Goal: Transaction & Acquisition: Purchase product/service

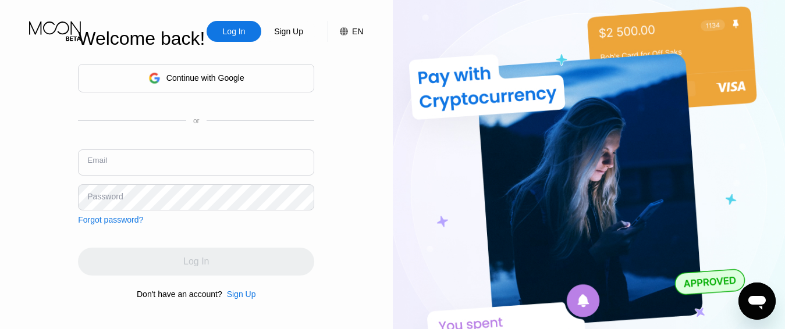
click at [297, 159] on input "text" at bounding box center [196, 163] width 236 height 26
type input "ы"
type input "[EMAIL_ADDRESS][DOMAIN_NAME]"
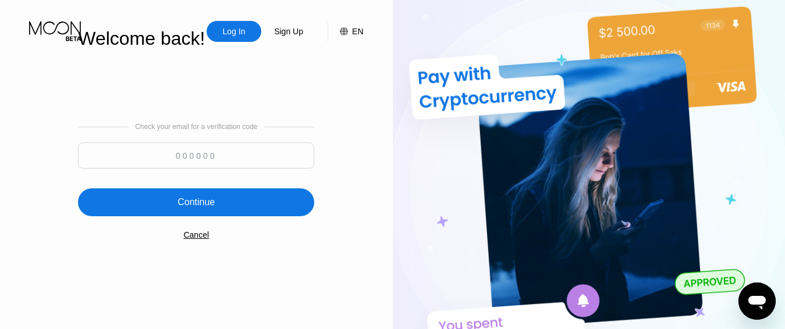
click at [225, 158] on input at bounding box center [196, 156] width 236 height 26
type input "482374"
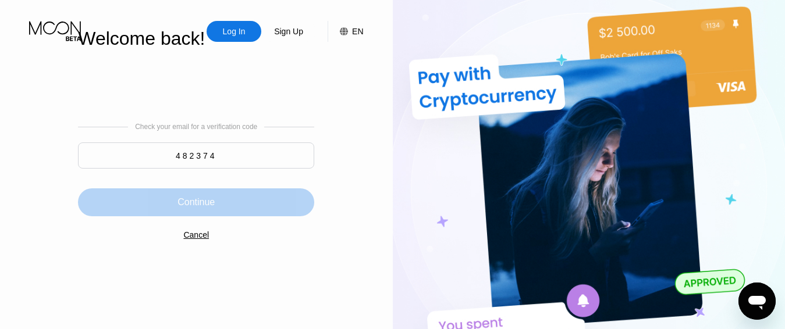
click at [110, 207] on div "Continue" at bounding box center [196, 203] width 236 height 28
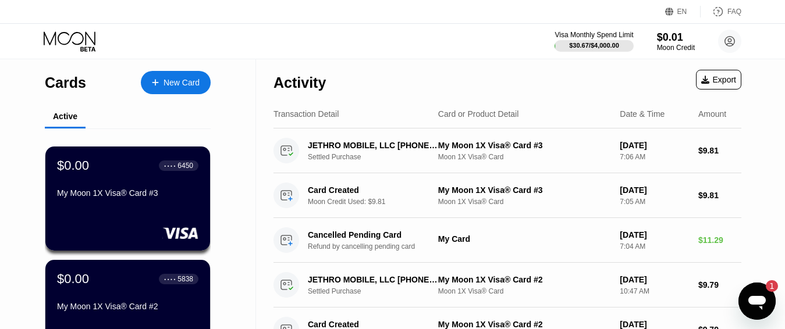
click at [194, 79] on div "New Card" at bounding box center [182, 83] width 36 height 10
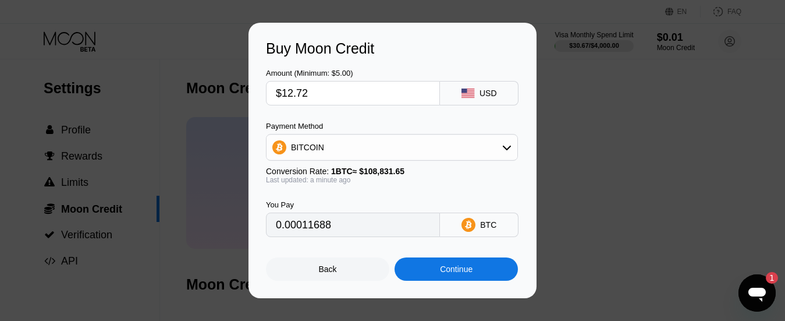
type input "$12.72"
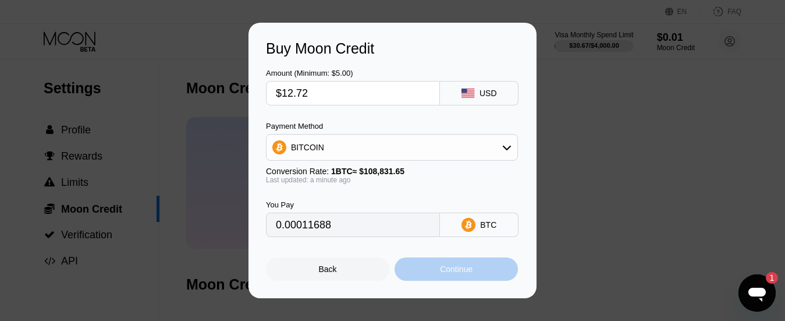
click at [414, 277] on div "Continue" at bounding box center [456, 268] width 123 height 23
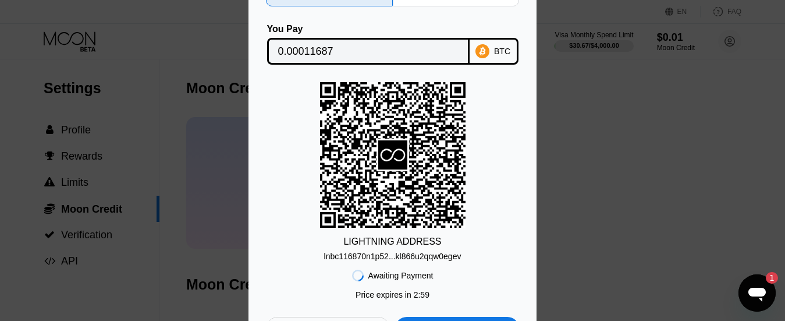
click at [402, 258] on div "lnbc116870n1p52...kl866u2qqw0egev" at bounding box center [392, 255] width 137 height 9
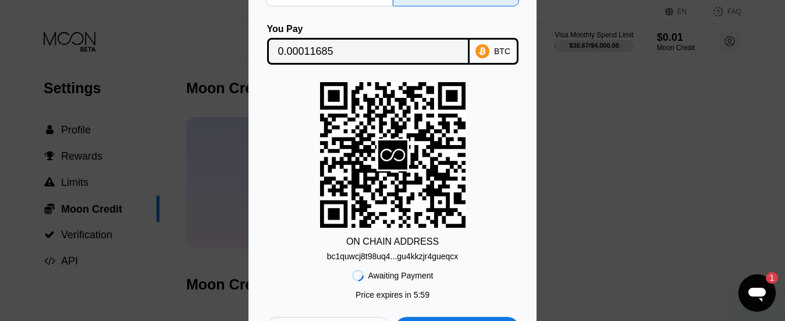
click at [396, 257] on div "bc1quwcj8t98uq4...gu4kkzjr4gueqcx" at bounding box center [393, 255] width 132 height 9
drag, startPoint x: 332, startPoint y: 52, endPoint x: 1, endPoint y: 300, distance: 414.1
click at [332, 51] on input "0.00011685" at bounding box center [368, 51] width 180 height 23
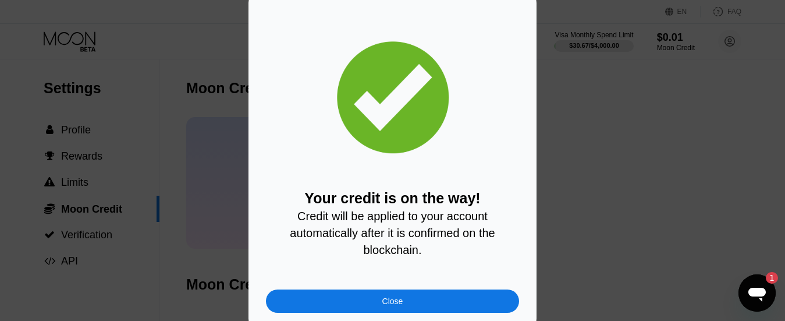
click at [385, 302] on div "Close" at bounding box center [392, 300] width 21 height 9
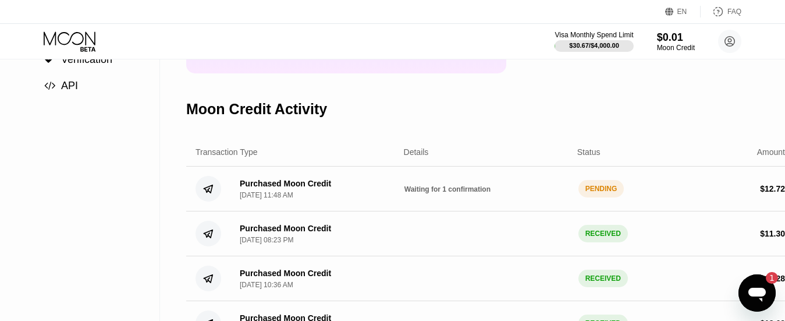
scroll to position [175, 0]
click at [400, 202] on div "Purchased Moon Credit [DATE] 11:48 AM Waiting for 1 confirmation PENDING $ 12.72" at bounding box center [490, 189] width 608 height 45
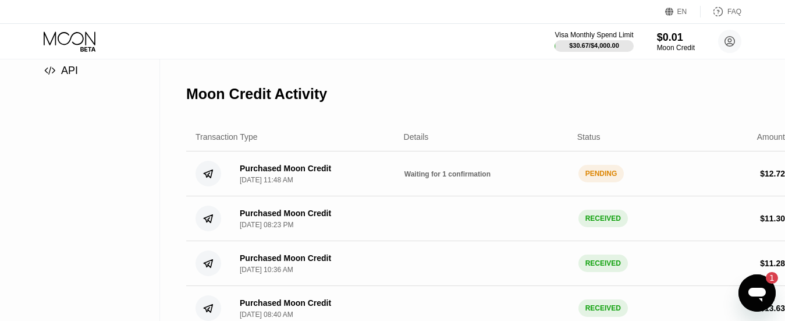
scroll to position [233, 0]
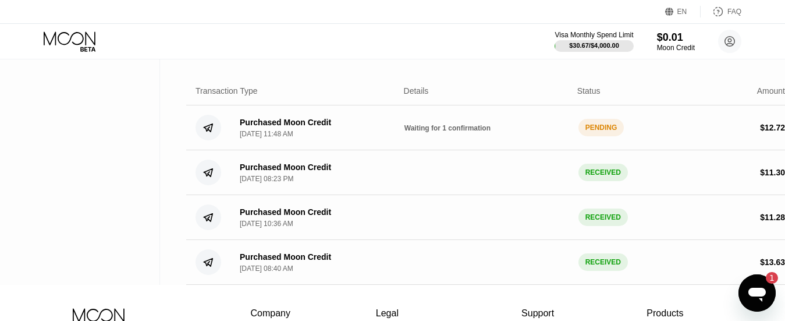
scroll to position [291, 0]
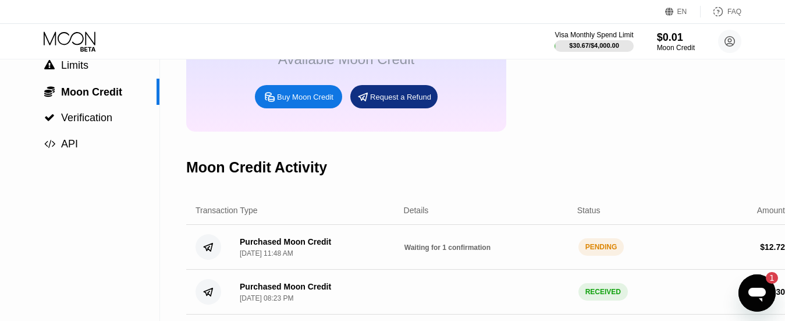
scroll to position [116, 0]
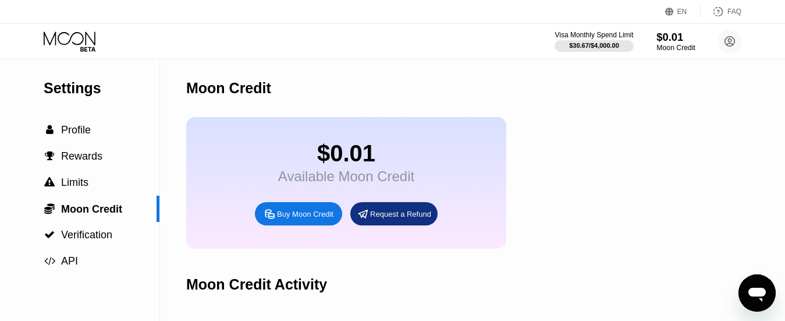
click at [675, 41] on div "$0.01" at bounding box center [676, 37] width 39 height 12
click at [51, 134] on span "" at bounding box center [50, 130] width 8 height 10
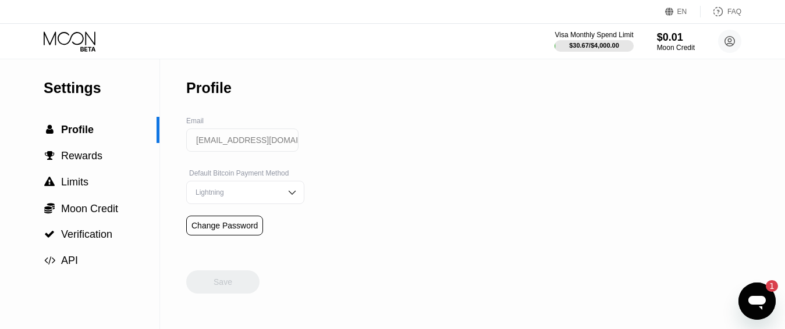
click at [642, 42] on div "Visa Monthly Spend Limit $30.67 / $4,000.00 $0.01 Moon Credit [EMAIL_ADDRESS][D…" at bounding box center [648, 41] width 187 height 23
click at [674, 40] on div "$0.01" at bounding box center [676, 37] width 39 height 12
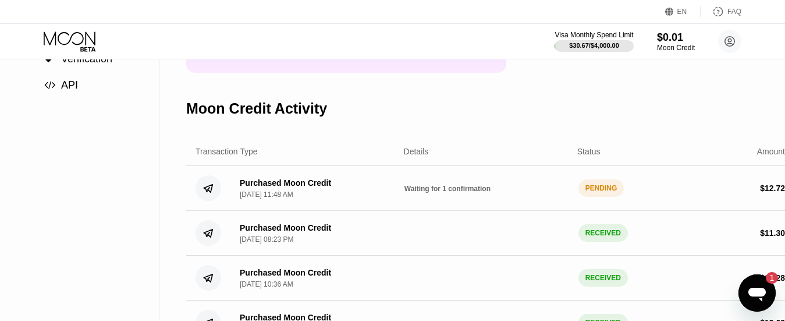
scroll to position [175, 0]
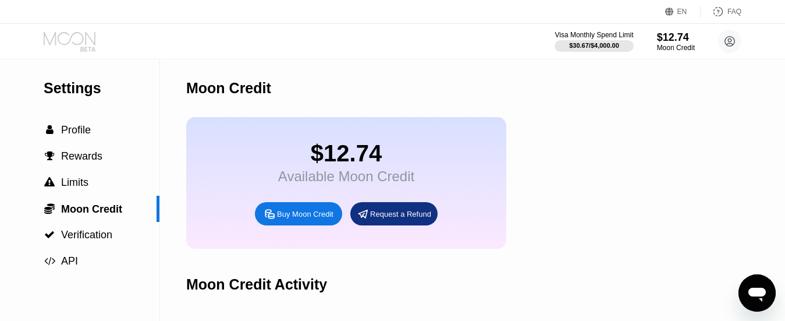
click at [70, 34] on icon at bounding box center [71, 41] width 54 height 20
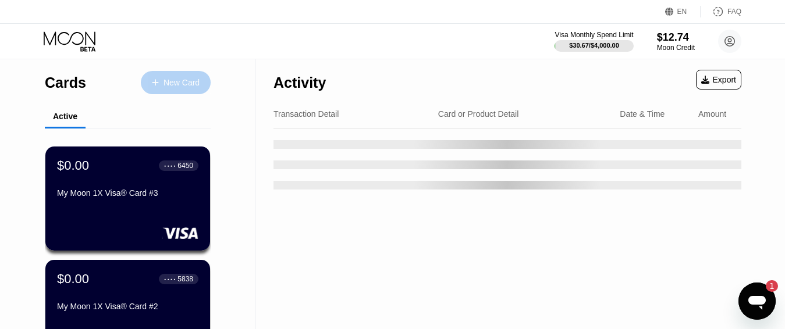
click at [179, 82] on div "New Card" at bounding box center [182, 83] width 36 height 10
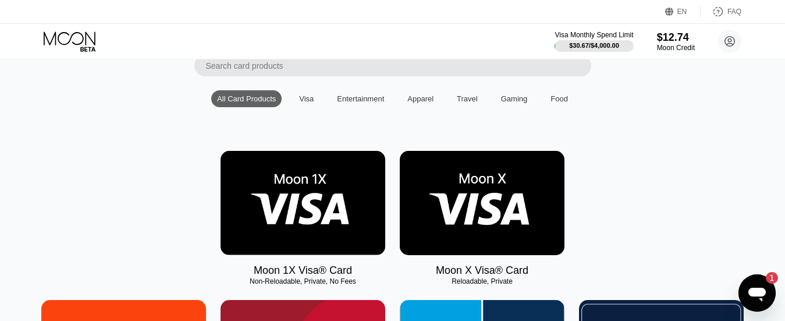
scroll to position [116, 0]
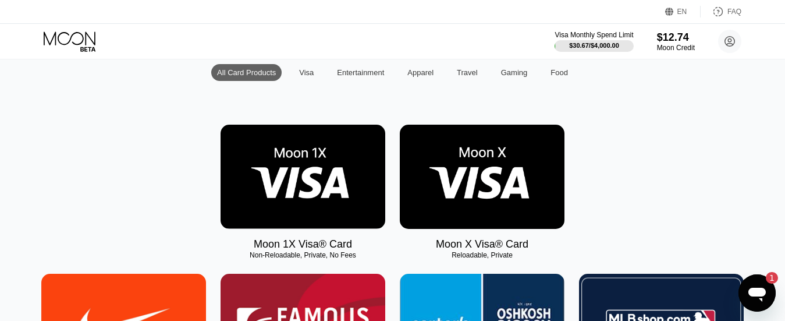
click at [316, 186] on img at bounding box center [303, 177] width 165 height 104
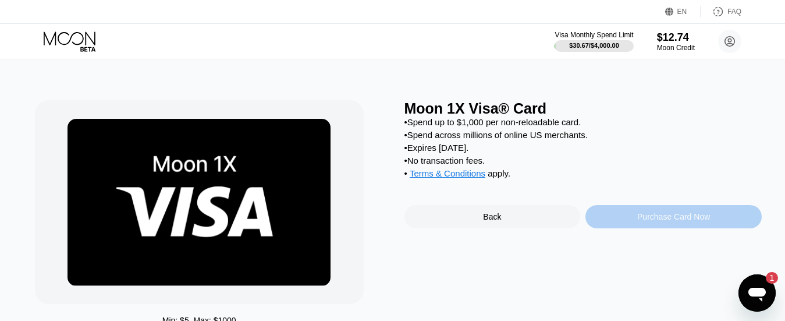
click at [610, 224] on div "Purchase Card Now" at bounding box center [674, 216] width 176 height 23
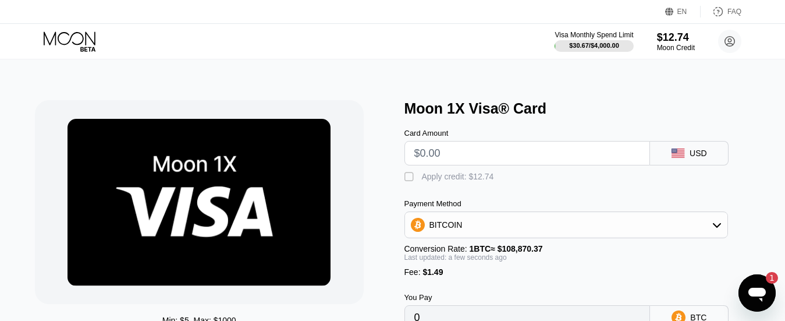
click at [512, 158] on input "text" at bounding box center [527, 152] width 226 height 23
type input "$11"
type input "0.00011473"
type input "$11.2"
type input "0.00011657"
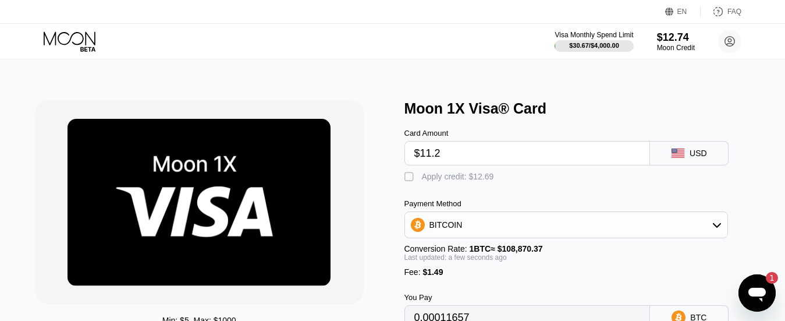
type input "$11.23"
type input "0.00011684"
type input "$11.23"
click at [411, 183] on div "" at bounding box center [411, 177] width 12 height 12
type input "0"
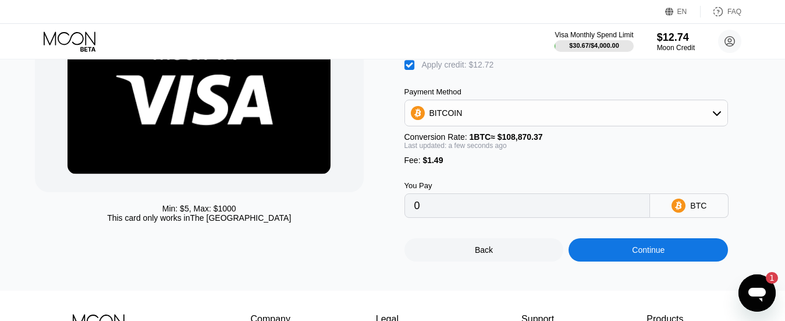
scroll to position [233, 0]
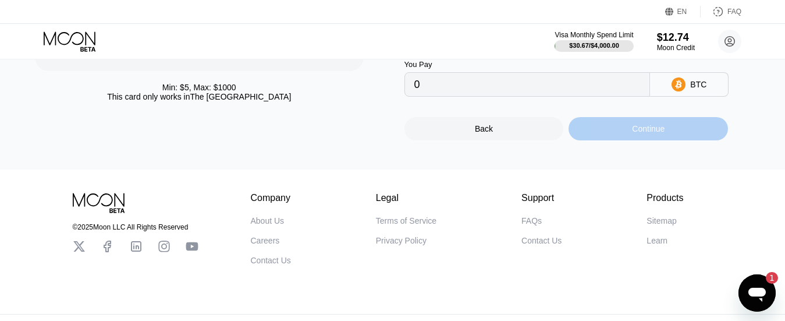
click at [589, 140] on div "Continue" at bounding box center [649, 128] width 160 height 23
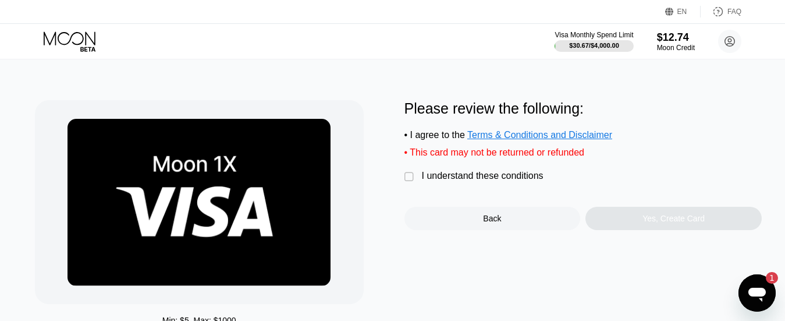
click at [405, 183] on div "" at bounding box center [411, 177] width 12 height 12
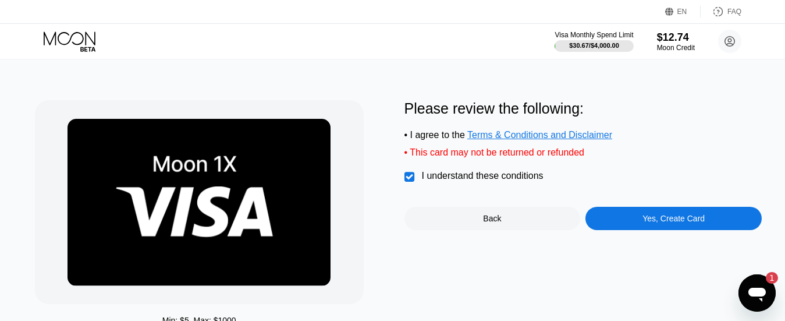
click at [616, 221] on div "Yes, Create Card" at bounding box center [674, 218] width 176 height 23
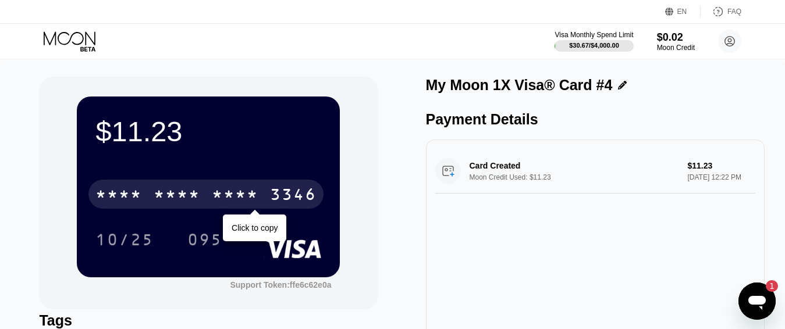
click at [264, 192] on div "* * * * * * * * * * * * 3346" at bounding box center [205, 194] width 235 height 29
